Goal: Complete application form

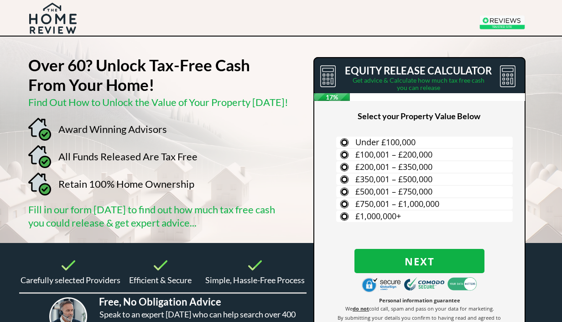
click at [359, 190] on span "£500,001 – £750,000" at bounding box center [393, 191] width 77 height 11
click at [0, 0] on input "£500,001 – £750,000" at bounding box center [0, 0] width 0 height 0
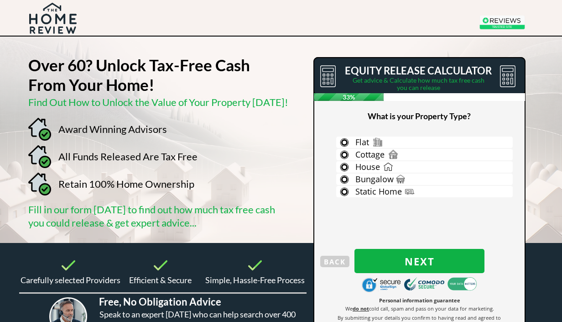
click at [344, 166] on label "House" at bounding box center [424, 166] width 176 height 11
click at [0, 0] on input "House" at bounding box center [0, 0] width 0 height 0
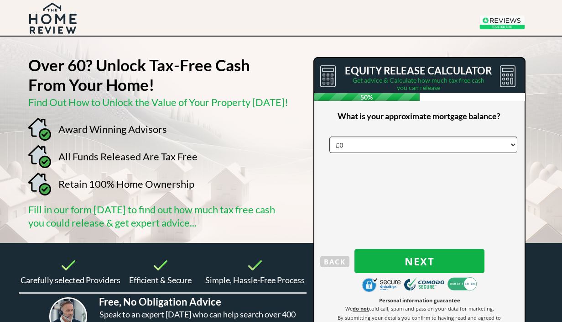
click at [363, 143] on select "£0 £5,000 £10,000 £15,000 £20,000 £25,000 £30,000 £35,000 £40,000 £45,000 £50,0…" at bounding box center [423, 144] width 188 height 16
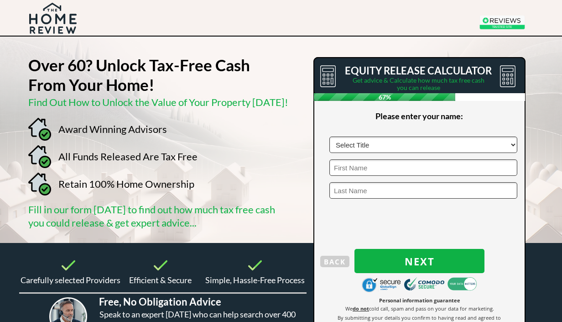
click at [507, 140] on select "Select Title Mr Mrs Ms Miss Dr [PERSON_NAME]" at bounding box center [423, 144] width 188 height 16
select select "Mr"
click at [504, 163] on input "text" at bounding box center [423, 167] width 188 height 16
type input "[PERSON_NAME]"
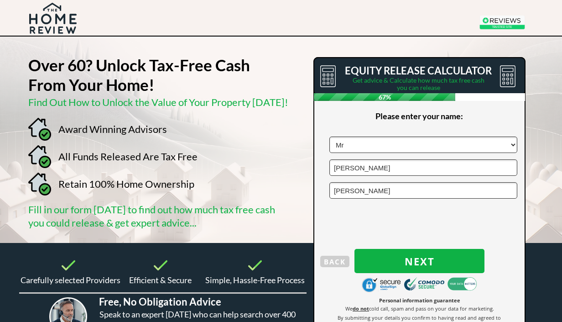
click at [423, 258] on span "Next" at bounding box center [419, 261] width 130 height 12
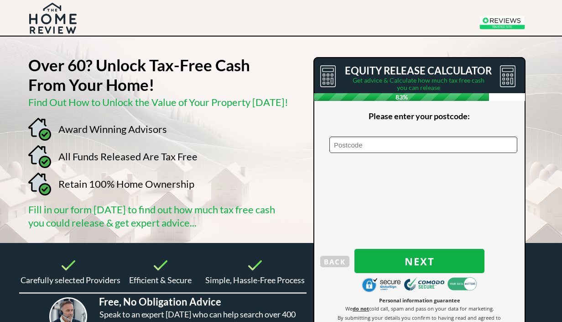
click at [393, 138] on input "text" at bounding box center [423, 144] width 188 height 16
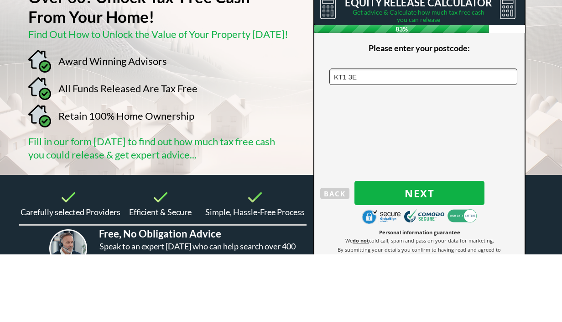
type input "KT1 3ET"
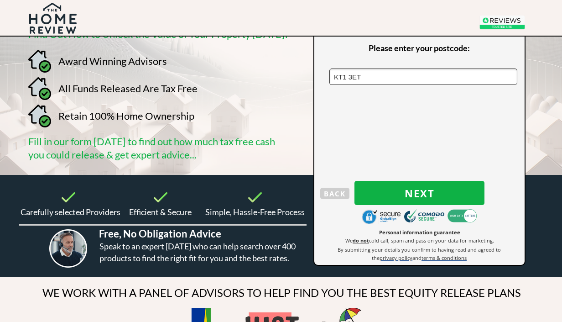
click at [420, 189] on span "Next" at bounding box center [419, 193] width 130 height 12
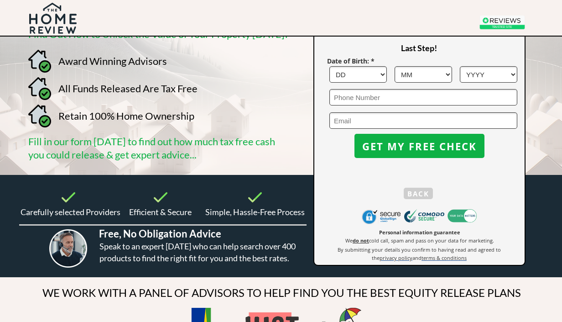
click at [359, 70] on select "DD 1 2 3 4 5 6 7 8 9 10 11 12 13 14 15 16 17 18 19 20 21 22 23 24 25 26 27 28 2…" at bounding box center [357, 74] width 57 height 16
select select "27"
click at [443, 69] on select "MM 1 2 3 4 5 6 7 8 9 10 11 12" at bounding box center [422, 74] width 57 height 16
select select "12"
click at [509, 70] on select "YYYY 1966 1965 1964 1963 1962 1961 1960 1959 1958 1957 1956 1955 1954 1953 1952…" at bounding box center [488, 74] width 57 height 16
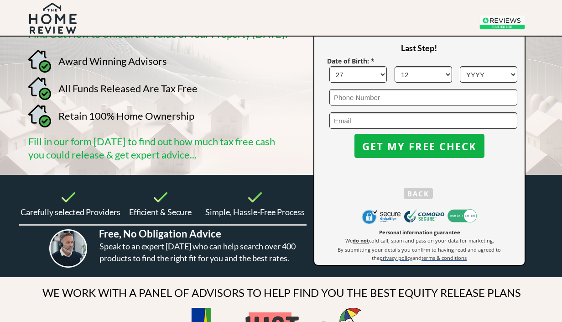
select select "1952"
click at [393, 93] on input "tel" at bounding box center [423, 97] width 188 height 16
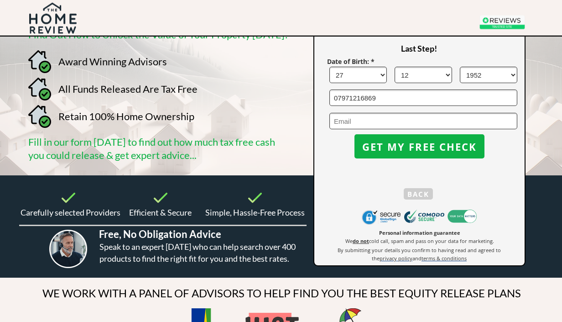
type input "07971216869"
click at [348, 118] on input "email" at bounding box center [423, 121] width 188 height 16
type input "[EMAIL_ADDRESS][DOMAIN_NAME]"
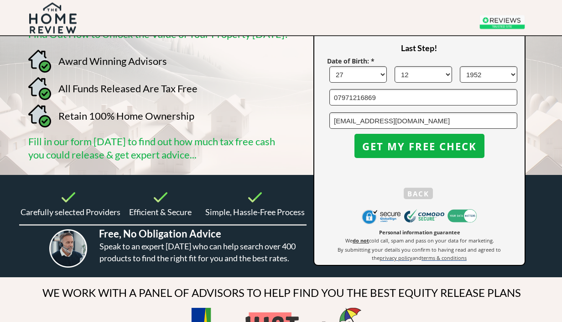
click at [427, 141] on span "GET MY FREE CHECK" at bounding box center [419, 146] width 130 height 12
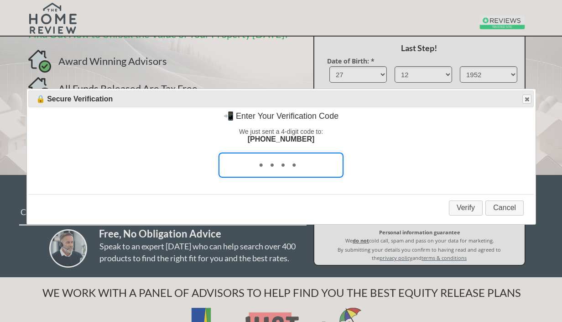
click at [282, 168] on input "tel" at bounding box center [280, 164] width 125 height 25
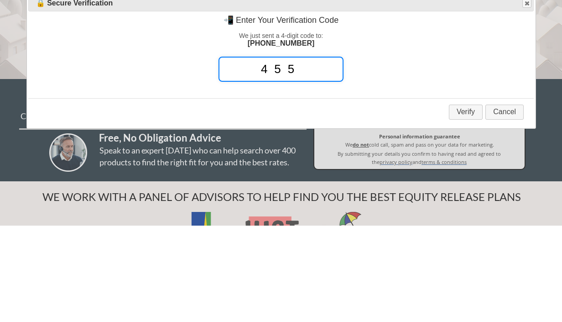
type input "4550"
click at [467, 201] on button "Verify" at bounding box center [466, 208] width 34 height 15
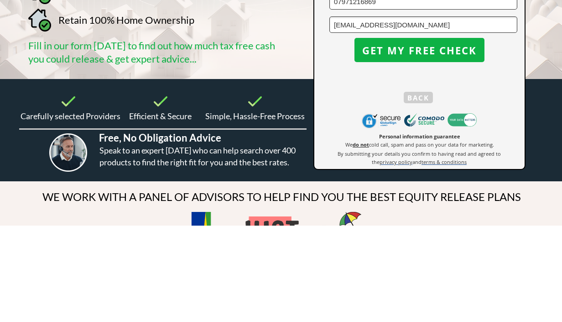
scroll to position [164, 0]
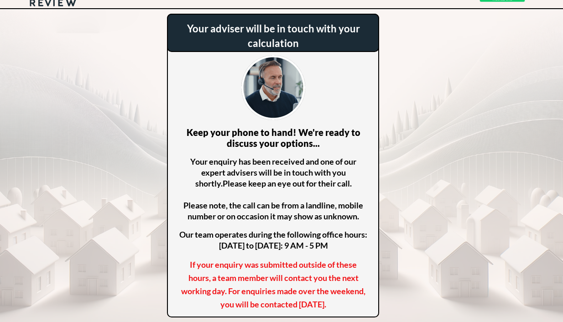
scroll to position [20, 0]
